Goal: Task Accomplishment & Management: Use online tool/utility

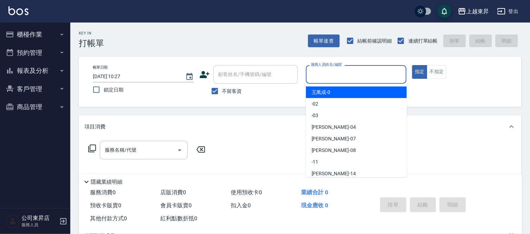
click at [318, 76] on input "服務人員姓名/編號" at bounding box center [356, 74] width 95 height 12
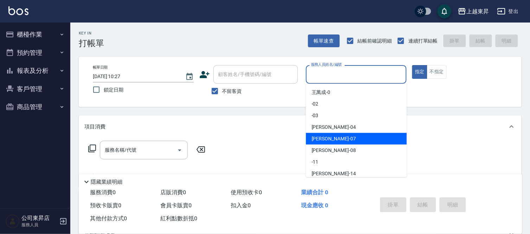
click at [319, 136] on span "榮松 -07" at bounding box center [334, 138] width 44 height 7
type input "[PERSON_NAME]-07"
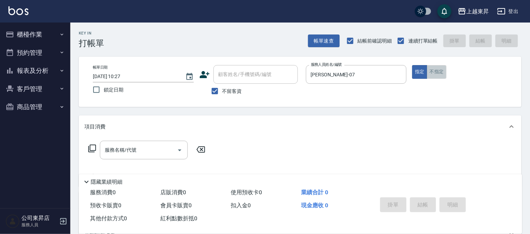
click at [439, 75] on button "不指定" at bounding box center [437, 72] width 20 height 14
click at [134, 149] on div "服務名稱/代號 服務名稱/代號" at bounding box center [144, 150] width 88 height 19
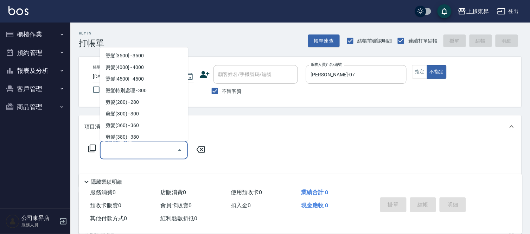
scroll to position [469, 0]
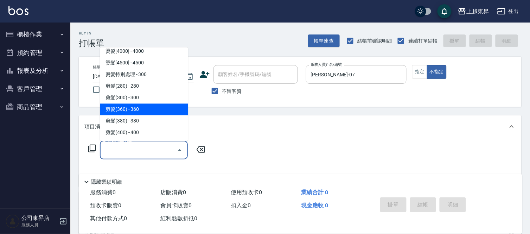
drag, startPoint x: 146, startPoint y: 107, endPoint x: 213, endPoint y: 139, distance: 74.4
click at [145, 108] on span "剪髮(360) - 360" at bounding box center [144, 110] width 88 height 12
type input "剪髮(360)(403)"
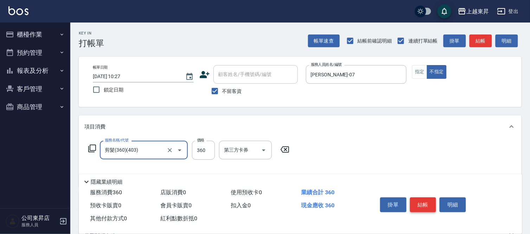
click at [422, 201] on button "結帳" at bounding box center [423, 204] width 26 height 15
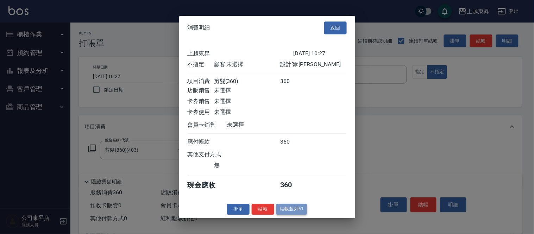
click at [291, 211] on button "結帳並列印" at bounding box center [291, 209] width 31 height 11
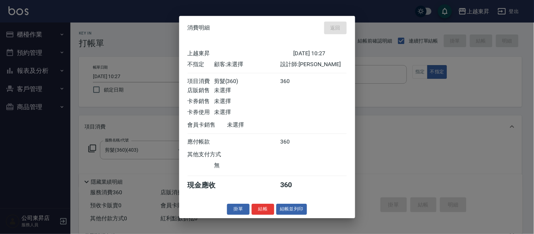
type input "[DATE] 10:29"
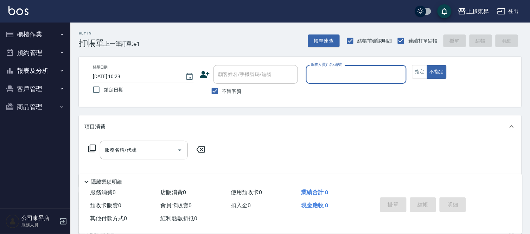
click at [324, 74] on input "服務人員姓名/編號" at bounding box center [356, 74] width 95 height 12
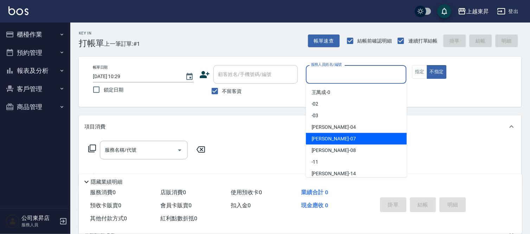
click at [326, 136] on span "榮松 -07" at bounding box center [334, 138] width 44 height 7
type input "[PERSON_NAME]-07"
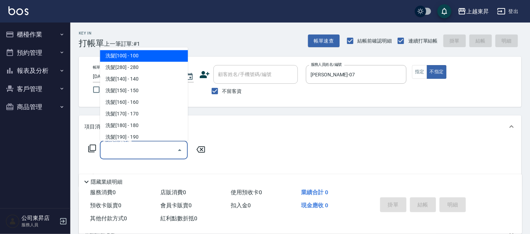
click at [121, 151] on input "服務名稱/代號" at bounding box center [138, 150] width 71 height 12
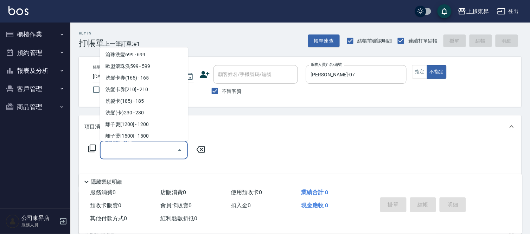
scroll to position [156, 0]
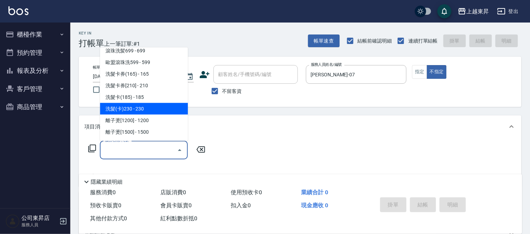
drag, startPoint x: 138, startPoint y: 106, endPoint x: 170, endPoint y: 130, distance: 39.9
click at [138, 106] on span "洗髮(卡)230 - 230" at bounding box center [144, 109] width 88 height 12
type input "洗髮(卡)230(224)"
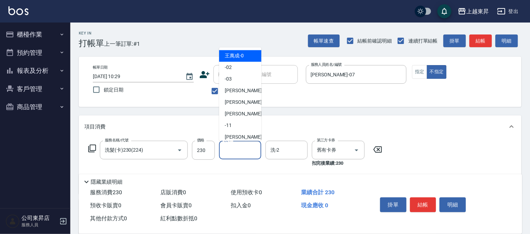
click at [230, 146] on input "洗-1" at bounding box center [240, 150] width 36 height 12
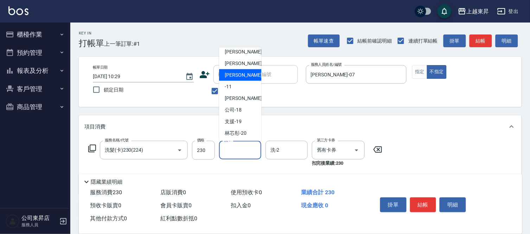
scroll to position [78, 0]
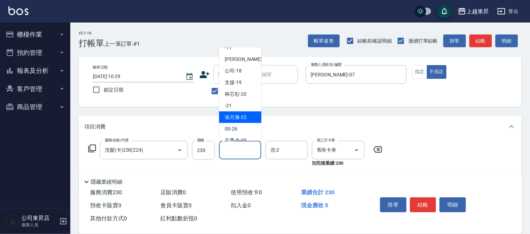
click at [229, 117] on span "[PERSON_NAME]-22" at bounding box center [236, 117] width 22 height 7
type input "[PERSON_NAME]-22"
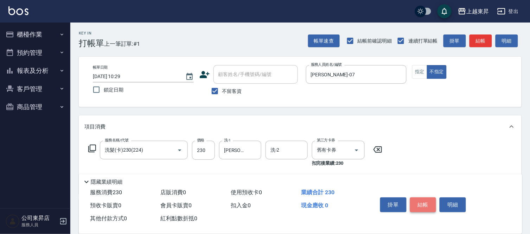
click at [421, 200] on button "結帳" at bounding box center [423, 204] width 26 height 15
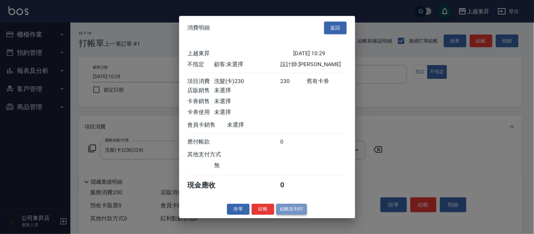
click at [287, 212] on button "結帳並列印" at bounding box center [291, 209] width 31 height 11
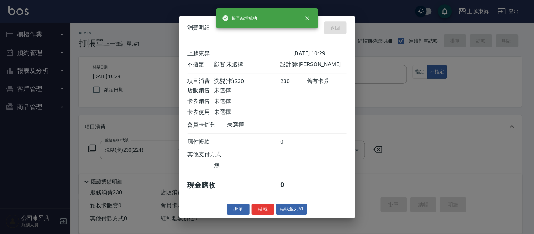
type input "[DATE] 10:30"
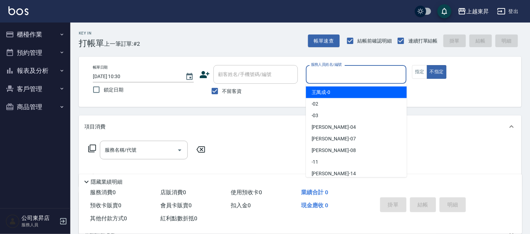
click at [328, 72] on input "服務人員姓名/編號" at bounding box center [356, 74] width 95 height 12
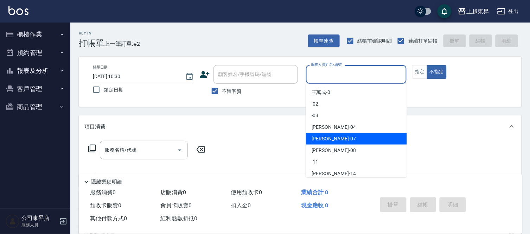
click at [321, 136] on span "榮松 -07" at bounding box center [334, 138] width 44 height 7
type input "[PERSON_NAME]-07"
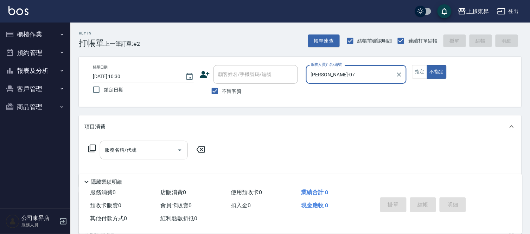
click at [134, 149] on input "服務名稱/代號" at bounding box center [138, 150] width 71 height 12
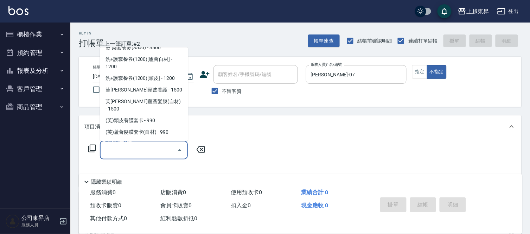
scroll to position [1133, 0]
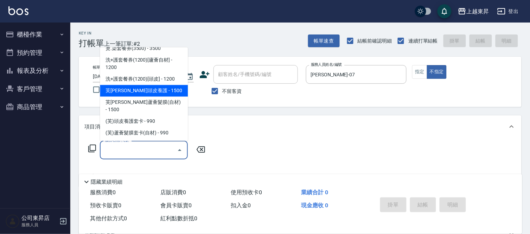
click at [163, 89] on span "芙[PERSON_NAME]頭皮養護 - 1500" at bounding box center [144, 91] width 88 height 12
type input "芙[PERSON_NAME]頭皮養護(636)"
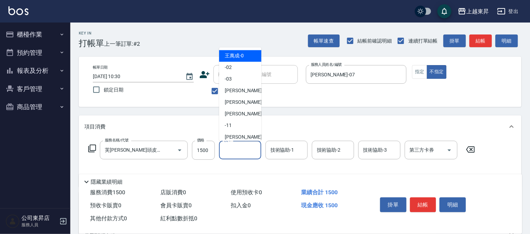
click at [236, 148] on input "洗-1" at bounding box center [240, 150] width 36 height 12
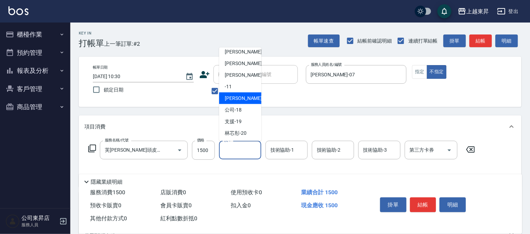
scroll to position [78, 0]
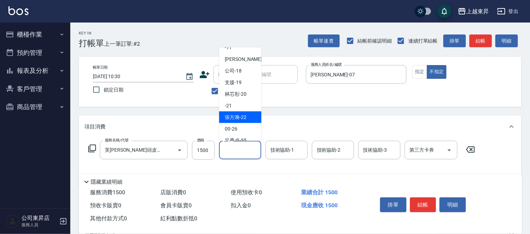
click at [240, 114] on span "[PERSON_NAME]-22" at bounding box center [236, 117] width 22 height 7
type input "[PERSON_NAME]-22"
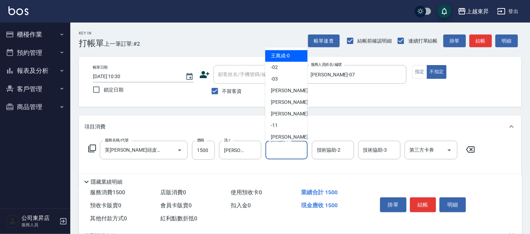
click at [290, 148] on input "技術協助-1" at bounding box center [287, 150] width 36 height 12
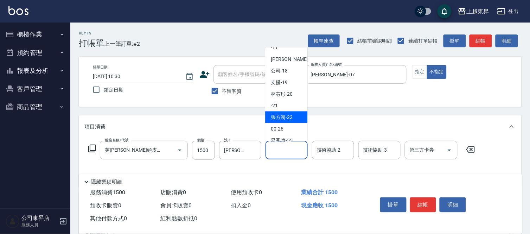
click at [289, 114] on span "[PERSON_NAME]-22" at bounding box center [282, 117] width 22 height 7
type input "[PERSON_NAME]-22"
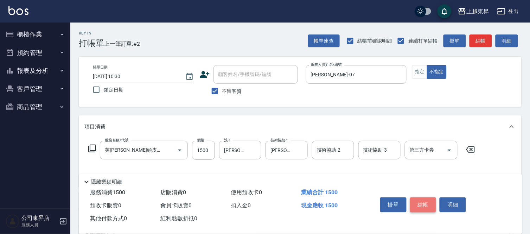
click at [425, 201] on button "結帳" at bounding box center [423, 204] width 26 height 15
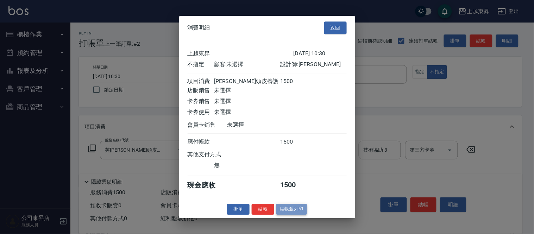
click at [290, 213] on button "結帳並列印" at bounding box center [291, 209] width 31 height 11
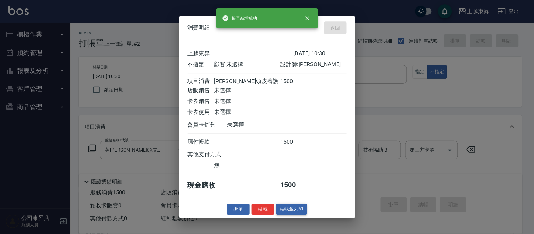
type input "[DATE] 10:31"
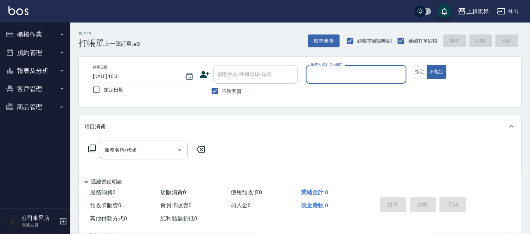
click at [62, 33] on icon "button" at bounding box center [62, 35] width 6 height 6
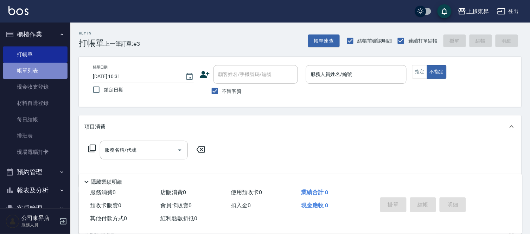
click at [51, 71] on link "帳單列表" at bounding box center [35, 71] width 65 height 16
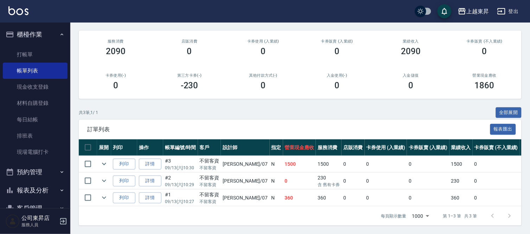
scroll to position [84, 0]
click at [34, 53] on link "打帳單" at bounding box center [35, 54] width 65 height 16
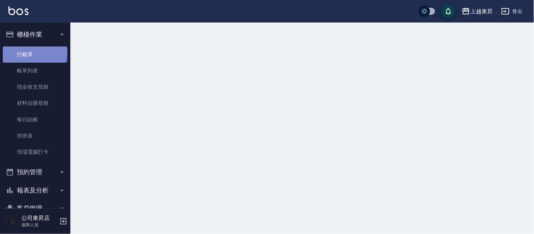
click at [34, 53] on link "打帳單" at bounding box center [35, 54] width 65 height 16
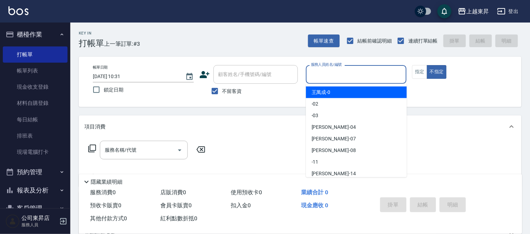
click at [327, 73] on input "服務人員姓名/編號" at bounding box center [356, 74] width 95 height 12
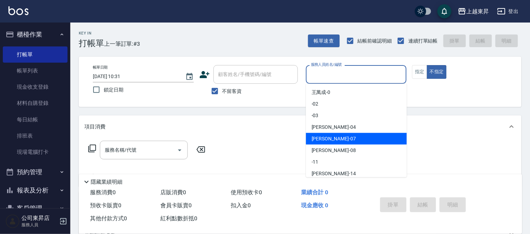
drag, startPoint x: 328, startPoint y: 138, endPoint x: 359, endPoint y: 101, distance: 47.9
click at [327, 138] on span "榮松 -07" at bounding box center [334, 138] width 44 height 7
type input "[PERSON_NAME]-07"
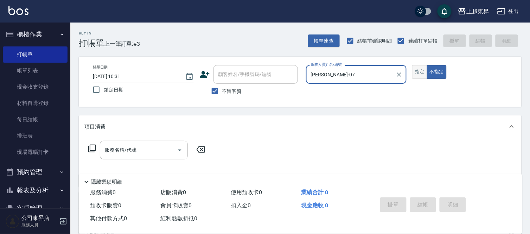
click at [421, 72] on button "指定" at bounding box center [419, 72] width 15 height 14
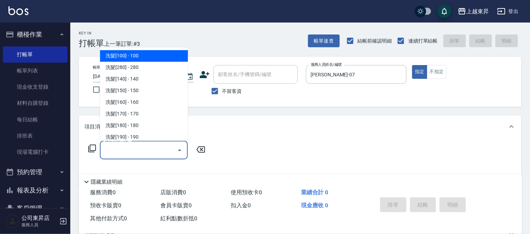
click at [125, 149] on input "服務名稱/代號" at bounding box center [138, 150] width 71 height 12
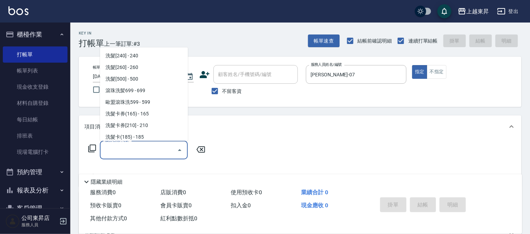
scroll to position [156, 0]
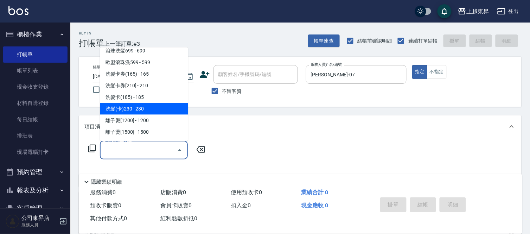
click at [151, 108] on span "洗髮(卡)230 - 230" at bounding box center [144, 109] width 88 height 12
type input "洗髮(卡)230(224)"
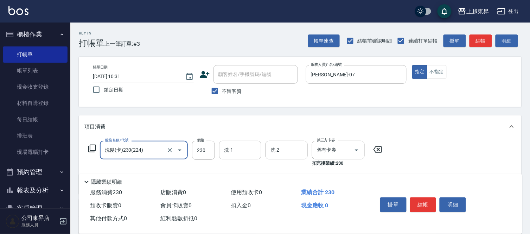
click at [235, 146] on input "洗-1" at bounding box center [240, 150] width 36 height 12
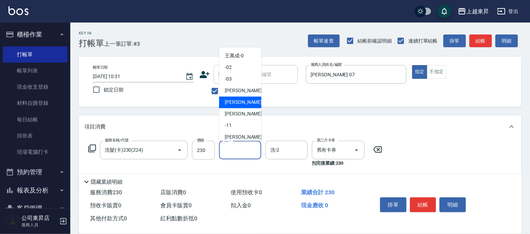
click at [230, 101] on span "榮松 -07" at bounding box center [247, 102] width 44 height 7
type input "[PERSON_NAME]-07"
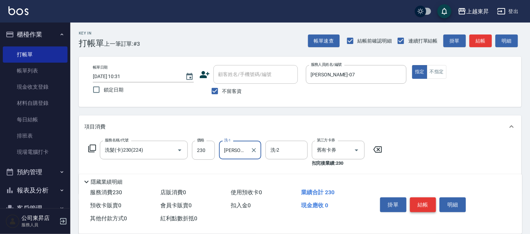
click at [423, 199] on button "結帳" at bounding box center [423, 204] width 26 height 15
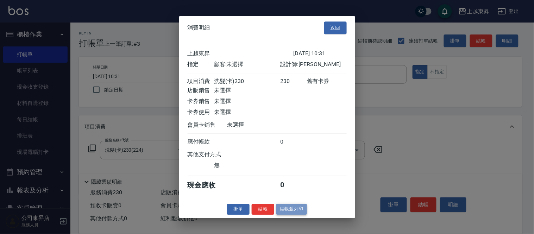
click at [290, 212] on button "結帳並列印" at bounding box center [291, 209] width 31 height 11
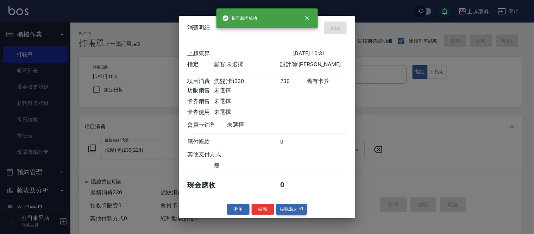
type input "[DATE] 10:32"
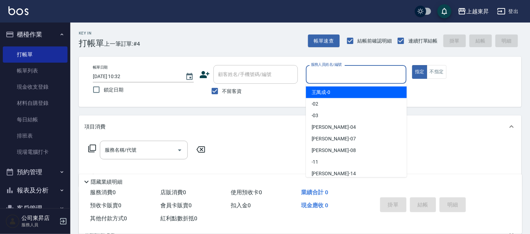
click at [321, 69] on input "服務人員姓名/編號" at bounding box center [356, 74] width 95 height 12
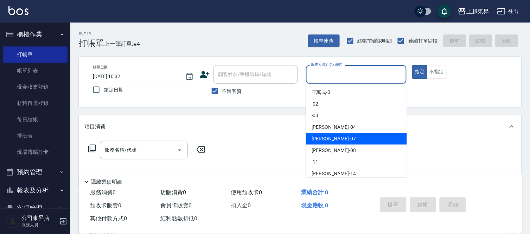
click at [334, 137] on div "榮松 -07" at bounding box center [356, 139] width 101 height 12
type input "[PERSON_NAME]-07"
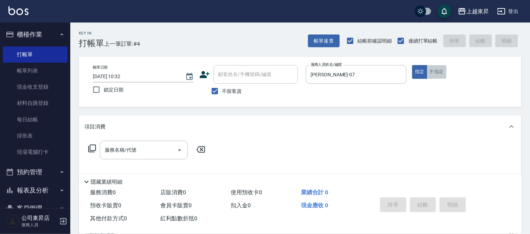
drag, startPoint x: 438, startPoint y: 72, endPoint x: 441, endPoint y: 76, distance: 5.2
click at [438, 72] on button "不指定" at bounding box center [437, 72] width 20 height 14
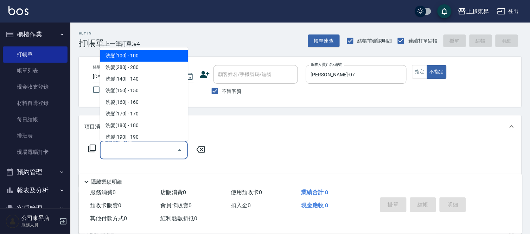
click at [143, 149] on input "服務名稱/代號" at bounding box center [138, 150] width 71 height 12
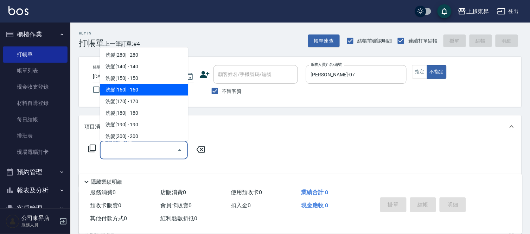
scroll to position [0, 0]
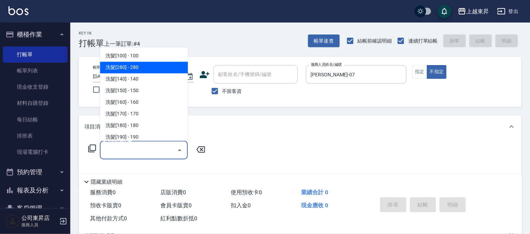
click at [136, 66] on span "洗髮[280] - 280" at bounding box center [144, 68] width 88 height 12
type input "洗髮[280](202)"
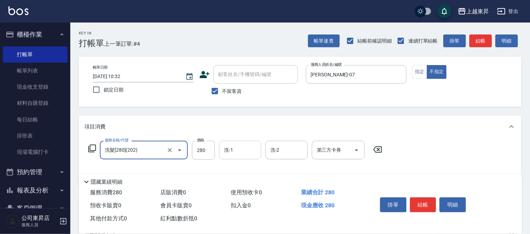
click at [241, 152] on input "洗-1" at bounding box center [240, 150] width 36 height 12
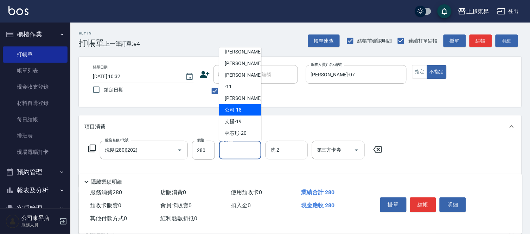
scroll to position [78, 0]
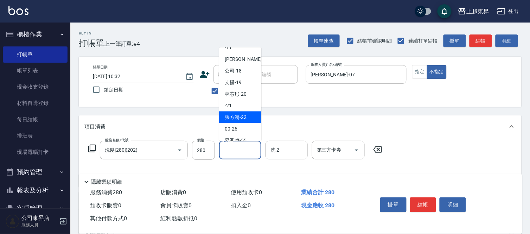
click at [243, 116] on span "[PERSON_NAME]-22" at bounding box center [236, 117] width 22 height 7
type input "[PERSON_NAME]-22"
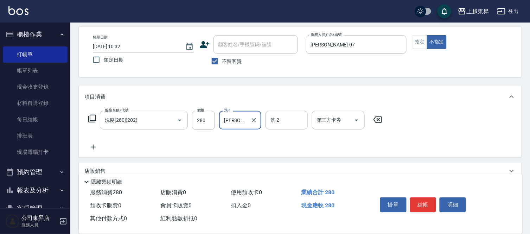
scroll to position [39, 0]
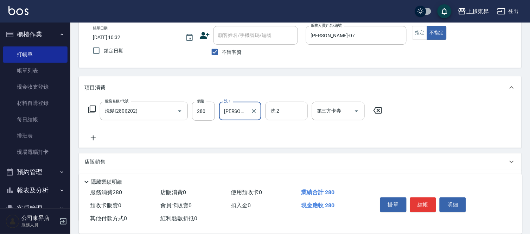
click at [95, 135] on icon at bounding box center [93, 138] width 18 height 8
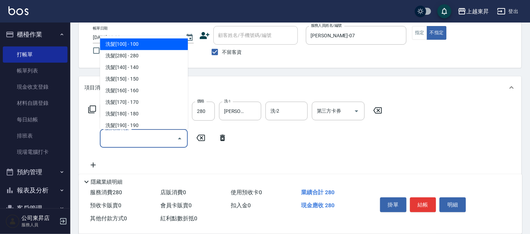
click at [108, 136] on input "服務名稱/代號" at bounding box center [138, 138] width 71 height 12
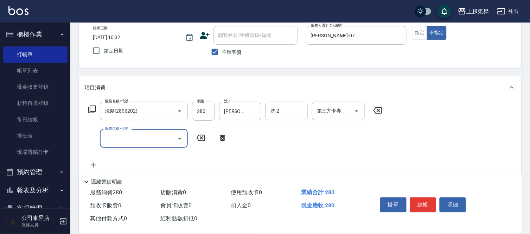
click at [108, 136] on input "服務名稱/代號" at bounding box center [138, 138] width 71 height 12
drag, startPoint x: 108, startPoint y: 136, endPoint x: 93, endPoint y: 132, distance: 15.7
click at [107, 136] on input "服務名稱/代號" at bounding box center [138, 138] width 71 height 12
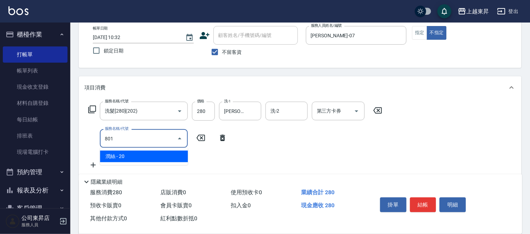
click at [174, 157] on span "潤絲 - 20" at bounding box center [144, 157] width 88 height 12
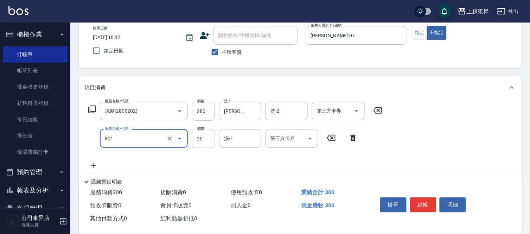
type input "潤絲(801)"
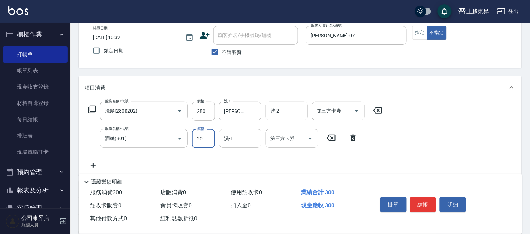
click at [199, 138] on input "20" at bounding box center [203, 138] width 23 height 19
click at [198, 138] on input "300" at bounding box center [203, 138] width 23 height 19
click at [199, 138] on input "300" at bounding box center [203, 138] width 23 height 19
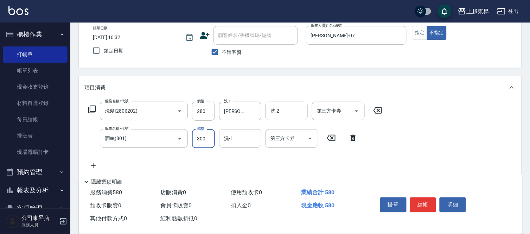
click at [199, 138] on input "300" at bounding box center [203, 138] width 23 height 19
type input "30"
click at [235, 135] on input "洗-1" at bounding box center [240, 138] width 36 height 12
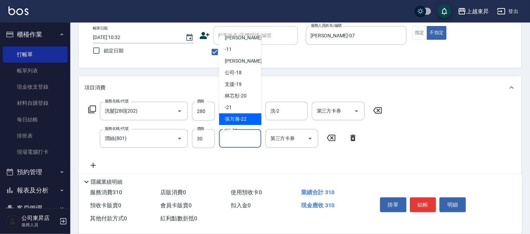
scroll to position [78, 0]
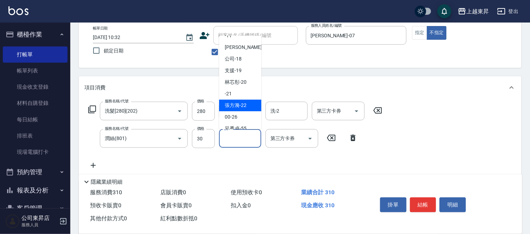
click at [236, 103] on span "[PERSON_NAME]-22" at bounding box center [236, 105] width 22 height 7
type input "[PERSON_NAME]-22"
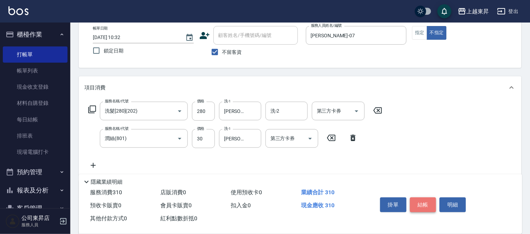
click at [423, 201] on button "結帳" at bounding box center [423, 204] width 26 height 15
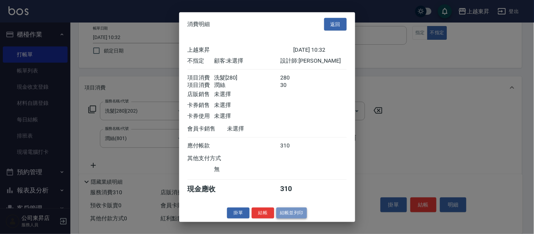
click at [297, 218] on button "結帳並列印" at bounding box center [291, 213] width 31 height 11
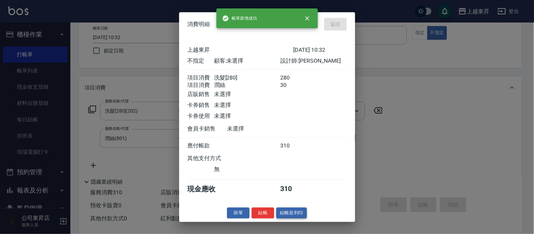
type input "[DATE] 10:33"
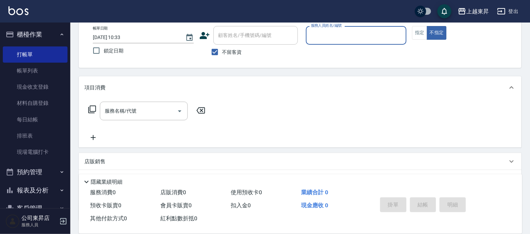
click at [322, 33] on input "服務人員姓名/編號" at bounding box center [356, 35] width 95 height 12
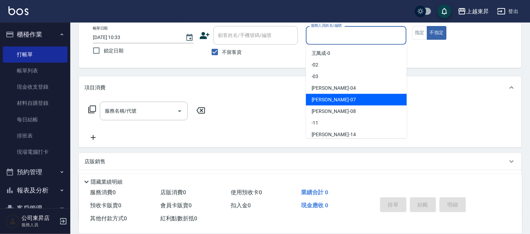
click at [322, 96] on span "榮松 -07" at bounding box center [334, 99] width 44 height 7
type input "[PERSON_NAME]-07"
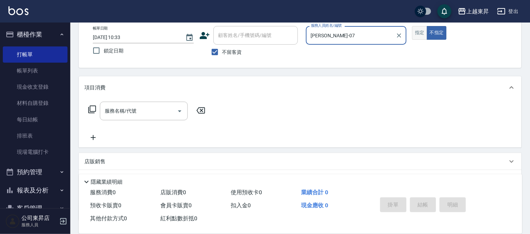
click at [417, 34] on button "指定" at bounding box center [419, 33] width 15 height 14
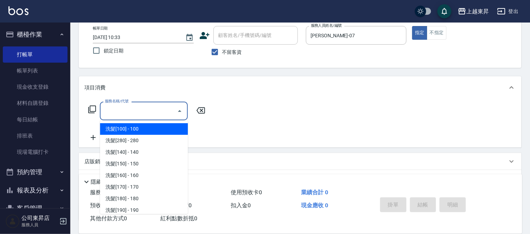
click at [138, 109] on input "服務名稱/代號" at bounding box center [138, 111] width 71 height 12
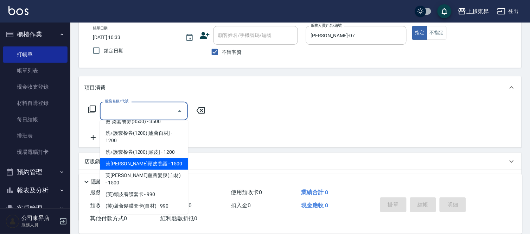
scroll to position [1172, 0]
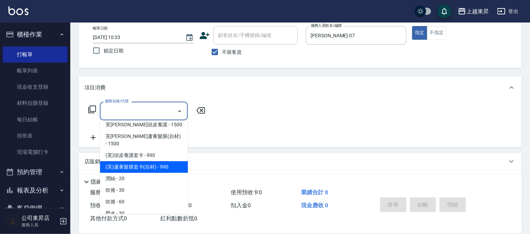
drag, startPoint x: 161, startPoint y: 157, endPoint x: 148, endPoint y: 159, distance: 13.4
click at [159, 161] on span "(芙)蘆薈髮膜套卡(自材) - 990" at bounding box center [144, 167] width 88 height 12
type input "(芙)蘆薈髮膜套卡(自材)(639)"
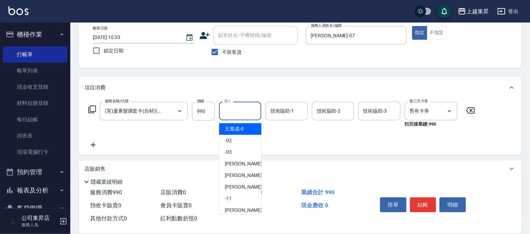
click at [240, 108] on input "洗-1" at bounding box center [240, 111] width 36 height 12
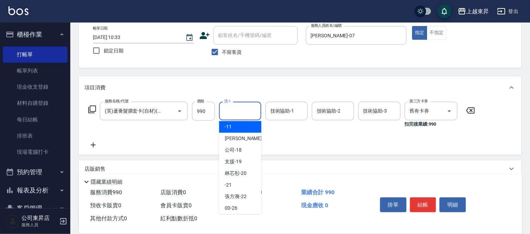
scroll to position [78, 0]
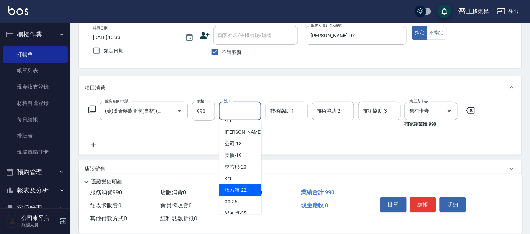
click at [238, 188] on span "[PERSON_NAME]-22" at bounding box center [236, 189] width 22 height 7
type input "[PERSON_NAME]-22"
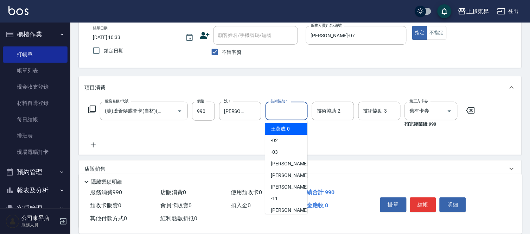
click at [285, 106] on input "技術協助-1" at bounding box center [287, 111] width 36 height 12
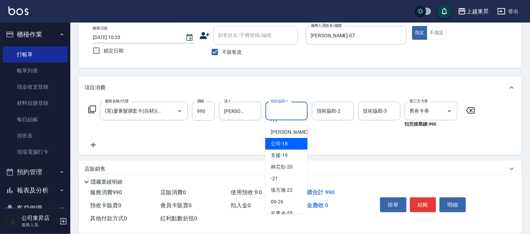
scroll to position [109, 0]
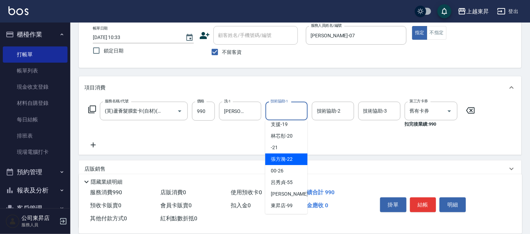
click at [273, 159] on span "[PERSON_NAME]-22" at bounding box center [282, 158] width 22 height 7
type input "[PERSON_NAME]-22"
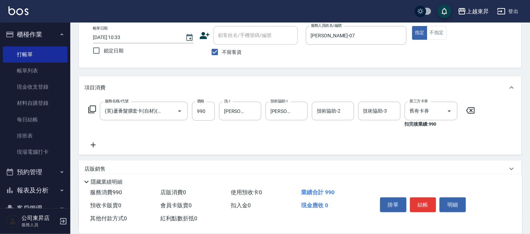
click at [93, 144] on icon at bounding box center [93, 145] width 18 height 8
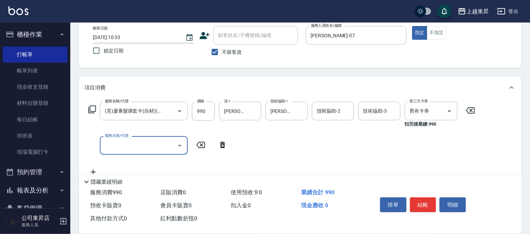
scroll to position [0, 0]
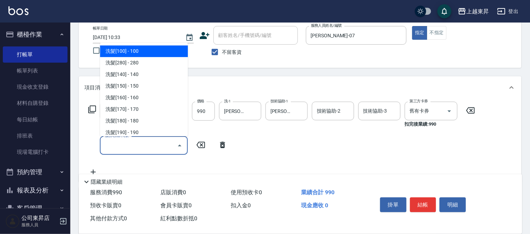
click at [109, 145] on input "服務名稱/代號" at bounding box center [138, 145] width 71 height 12
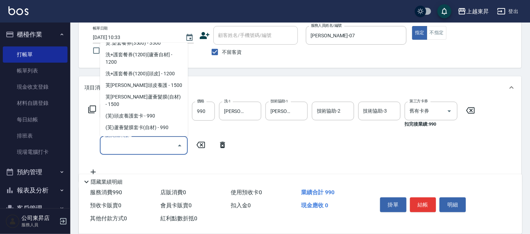
scroll to position [1133, 0]
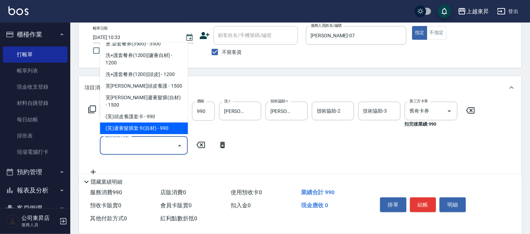
click at [170, 122] on span "(芙)蘆薈髮膜套卡(自材) - 990" at bounding box center [144, 128] width 88 height 12
type input "(芙)蘆薈髮膜套卡(自材)(639)"
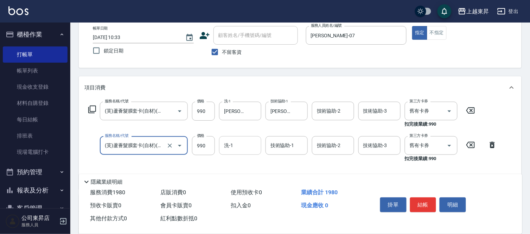
click at [232, 145] on input "洗-1" at bounding box center [240, 145] width 36 height 12
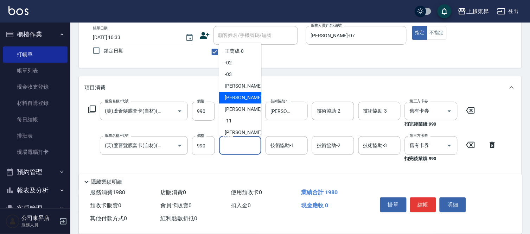
drag, startPoint x: 236, startPoint y: 97, endPoint x: 246, endPoint y: 137, distance: 40.9
click at [236, 101] on span "榮松 -07" at bounding box center [247, 97] width 44 height 7
type input "[PERSON_NAME]-07"
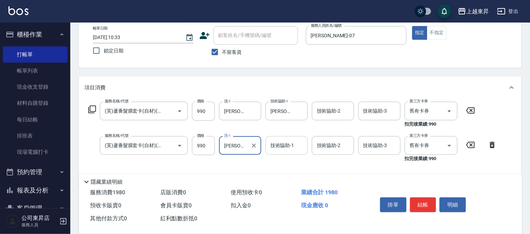
click at [281, 145] on input "技術協助-1" at bounding box center [287, 145] width 36 height 12
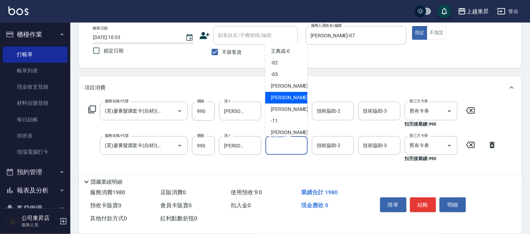
click at [280, 96] on span "榮松 -07" at bounding box center [293, 97] width 44 height 7
type input "[PERSON_NAME]-07"
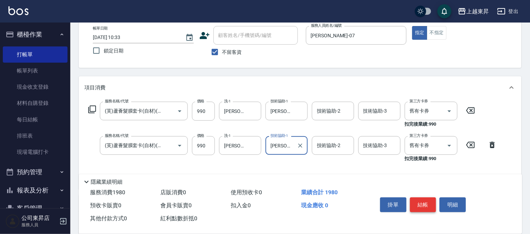
click at [421, 201] on button "結帳" at bounding box center [423, 204] width 26 height 15
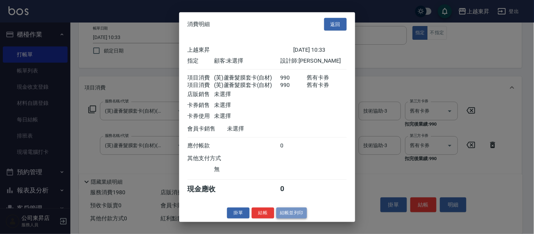
click at [291, 217] on button "結帳並列印" at bounding box center [291, 213] width 31 height 11
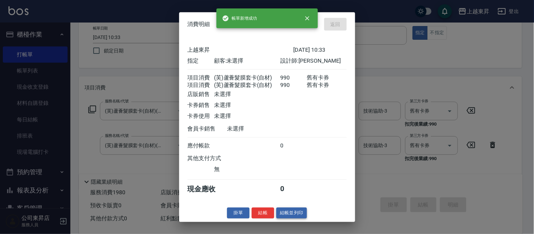
type input "[DATE] 10:34"
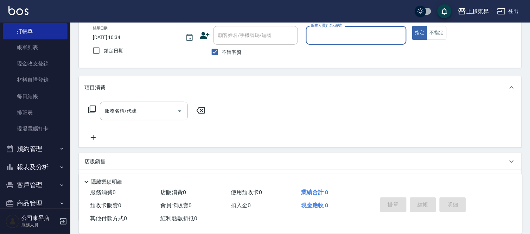
scroll to position [35, 0]
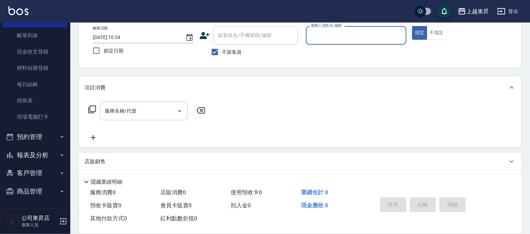
click at [34, 157] on button "報表及分析" at bounding box center [35, 155] width 65 height 18
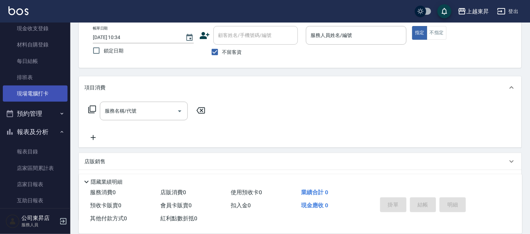
scroll to position [117, 0]
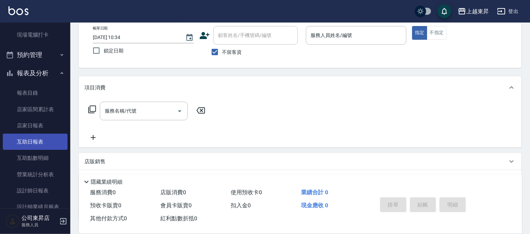
click at [25, 135] on link "互助日報表" at bounding box center [35, 142] width 65 height 16
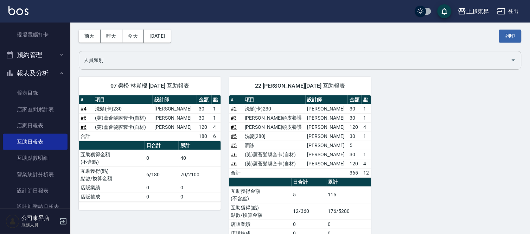
scroll to position [39, 0]
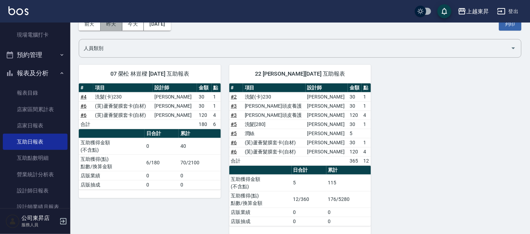
click at [114, 25] on button "昨天" at bounding box center [112, 24] width 22 height 13
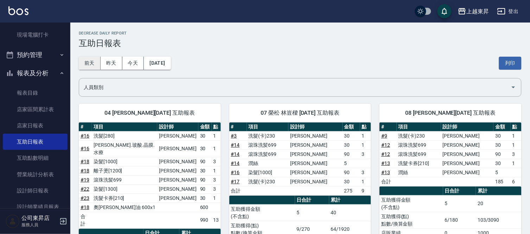
click at [89, 65] on button "前天" at bounding box center [90, 63] width 22 height 13
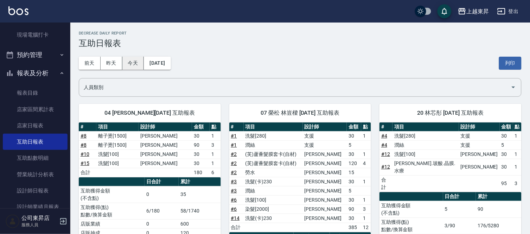
click at [131, 67] on button "今天" at bounding box center [133, 63] width 22 height 13
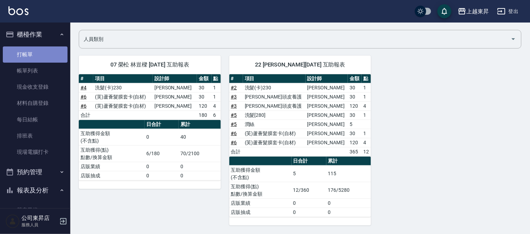
click at [37, 58] on link "打帳單" at bounding box center [35, 54] width 65 height 16
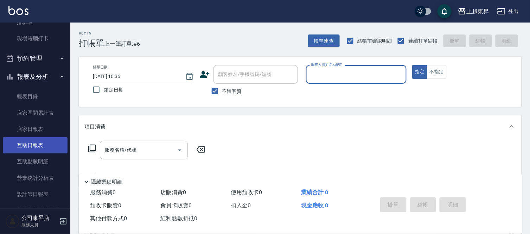
scroll to position [117, 0]
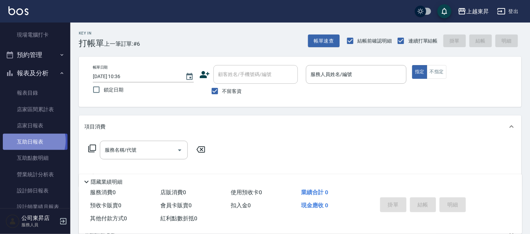
click at [32, 141] on link "互助日報表" at bounding box center [35, 142] width 65 height 16
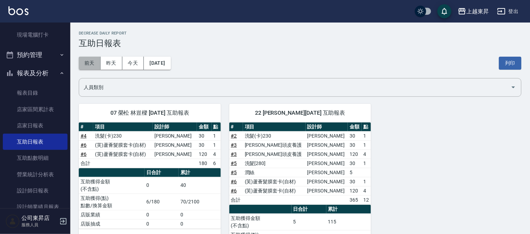
click at [91, 64] on button "前天" at bounding box center [90, 63] width 22 height 13
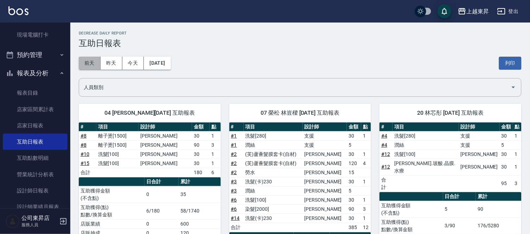
click at [85, 65] on button "前天" at bounding box center [90, 63] width 22 height 13
click at [106, 67] on button "昨天" at bounding box center [112, 63] width 22 height 13
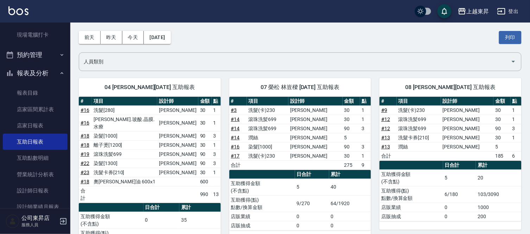
scroll to position [25, 0]
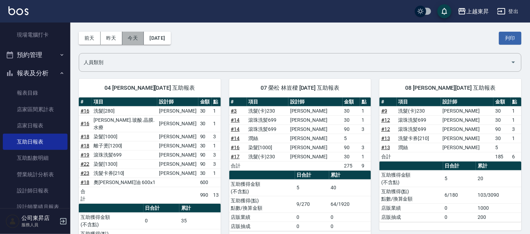
click at [131, 40] on button "今天" at bounding box center [133, 38] width 22 height 13
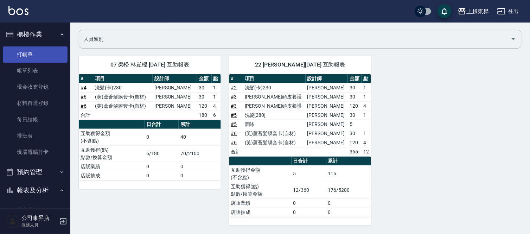
click at [38, 51] on link "打帳單" at bounding box center [35, 54] width 65 height 16
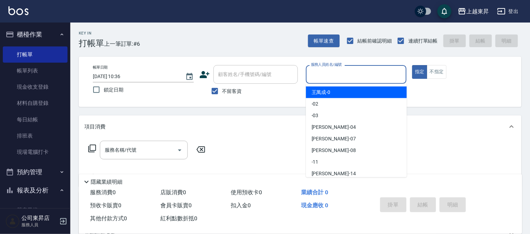
click at [332, 74] on input "服務人員姓名/編號" at bounding box center [356, 74] width 95 height 12
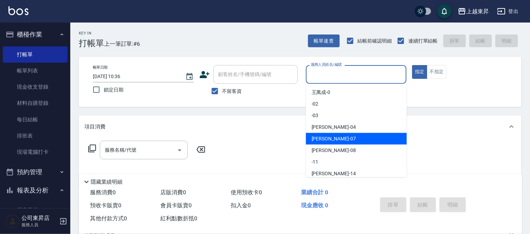
click at [321, 139] on span "榮松 -07" at bounding box center [334, 138] width 44 height 7
type input "[PERSON_NAME]-07"
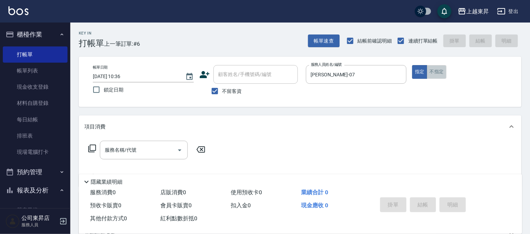
click at [438, 72] on button "不指定" at bounding box center [437, 72] width 20 height 14
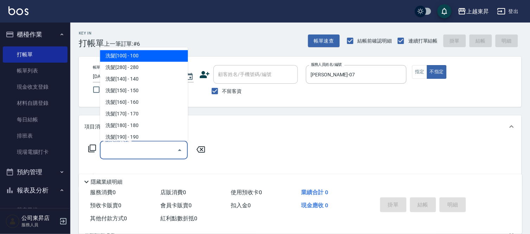
click at [138, 145] on input "服務名稱/代號" at bounding box center [138, 150] width 71 height 12
click at [128, 55] on span "洗髮[100] - 100" at bounding box center [144, 56] width 88 height 12
type input "洗髮[100](201)"
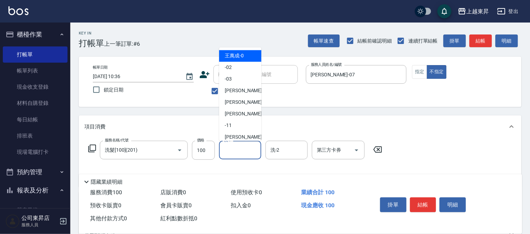
click at [244, 149] on input "洗-1" at bounding box center [240, 150] width 36 height 12
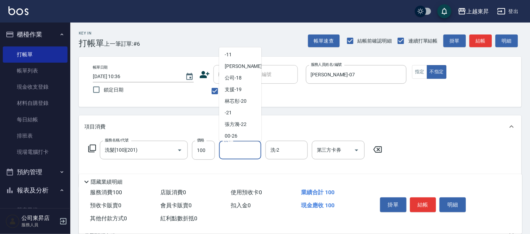
scroll to position [78, 0]
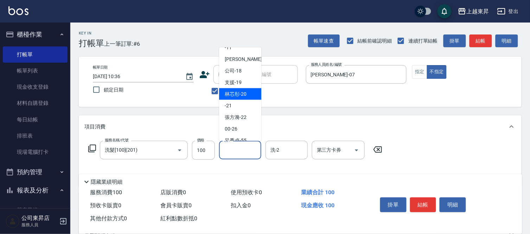
click at [238, 92] on span "林芯彤 -20" at bounding box center [236, 93] width 22 height 7
type input "林芯彤-20"
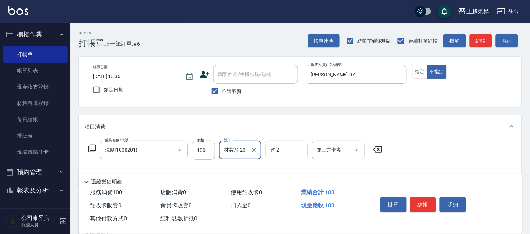
scroll to position [39, 0]
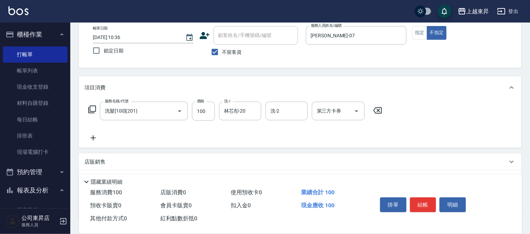
click at [93, 137] on icon at bounding box center [93, 137] width 5 height 5
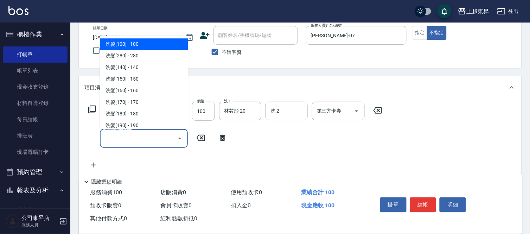
click at [114, 135] on input "服務名稱/代號" at bounding box center [138, 138] width 71 height 12
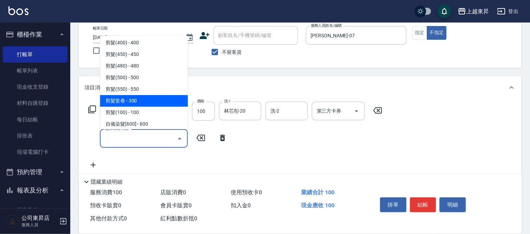
scroll to position [508, 0]
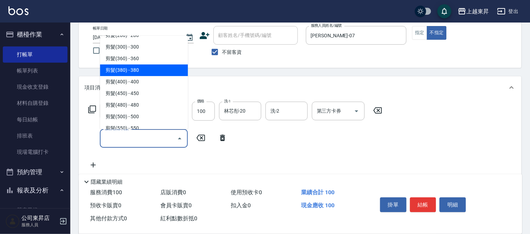
click at [127, 67] on span "剪髮(380) - 380" at bounding box center [144, 70] width 88 height 12
type input "剪髮(380)(404)"
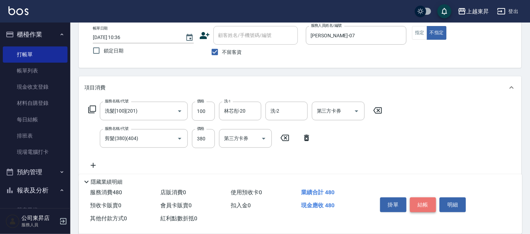
click at [426, 200] on button "結帳" at bounding box center [423, 204] width 26 height 15
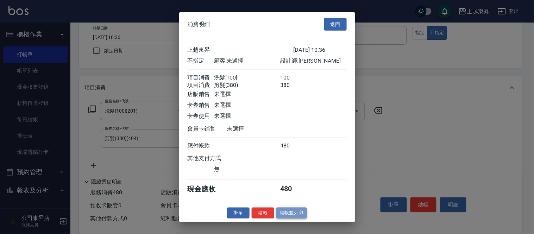
click at [292, 215] on button "結帳並列印" at bounding box center [291, 213] width 31 height 11
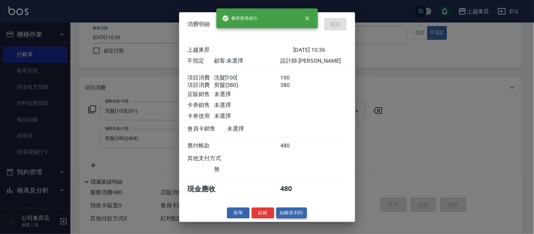
type input "[DATE] 10:42"
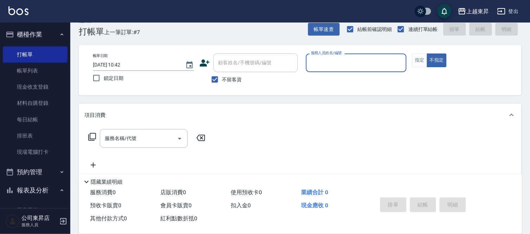
scroll to position [0, 0]
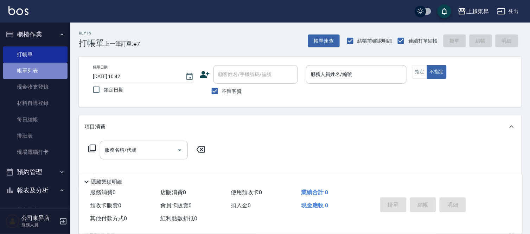
click at [38, 69] on link "帳單列表" at bounding box center [35, 71] width 65 height 16
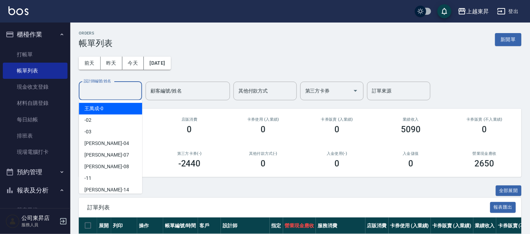
click at [95, 90] on input "設計師編號/姓名" at bounding box center [110, 91] width 57 height 12
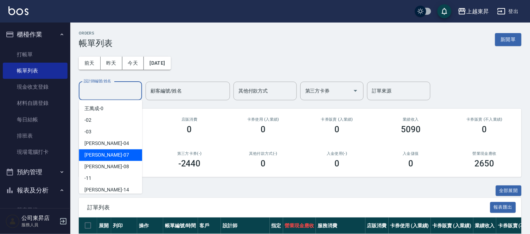
click at [96, 152] on span "榮松 -07" at bounding box center [106, 154] width 44 height 7
type input "[PERSON_NAME]-07"
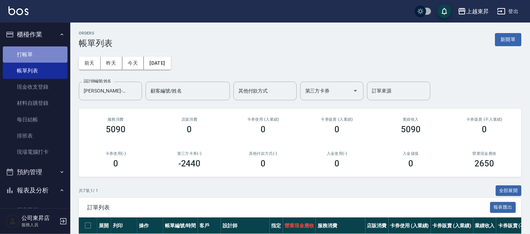
click at [36, 50] on link "打帳單" at bounding box center [35, 54] width 65 height 16
drag, startPoint x: 36, startPoint y: 50, endPoint x: 91, endPoint y: 1, distance: 74.3
click at [65, 51] on nav "櫃檯作業 打帳單 帳單列表 現金收支登錄 材料自購登錄 每日結帳 排班表 現場電腦打卡 預約管理 預約管理 單日預約紀錄 單週預約紀錄 報表及分析 報表目錄 …" at bounding box center [35, 116] width 70 height 186
